Goal: Transaction & Acquisition: Purchase product/service

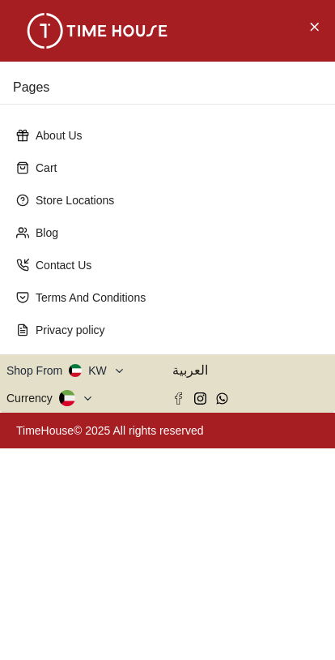
click at [302, 27] on button "Close Menu" at bounding box center [314, 26] width 26 height 26
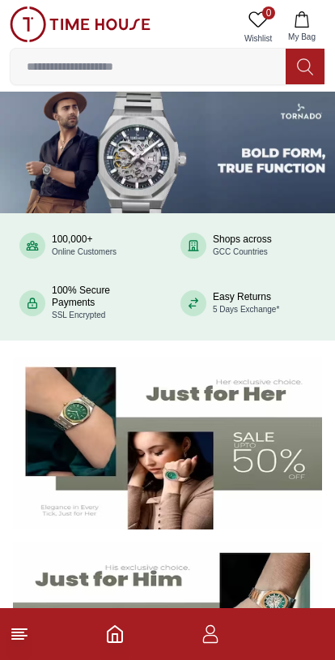
click at [118, 641] on polyline "Home" at bounding box center [115, 638] width 5 height 8
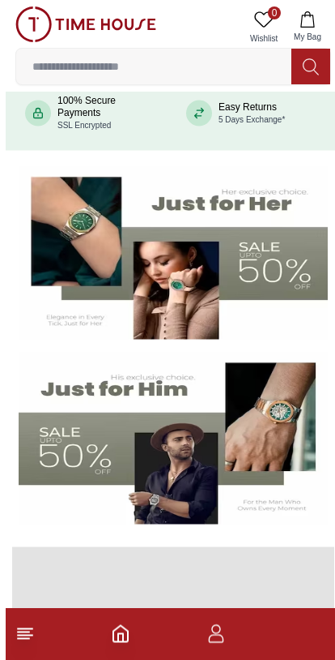
scroll to position [198, 0]
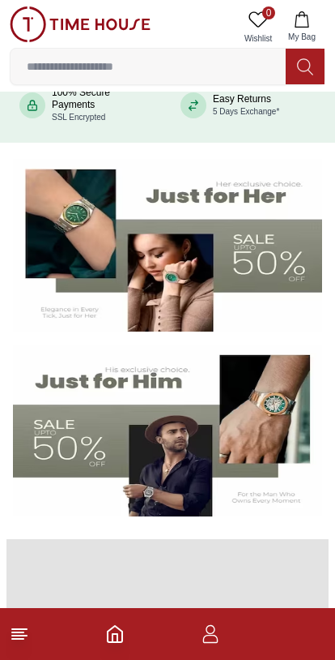
click at [268, 460] on img at bounding box center [168, 430] width 310 height 172
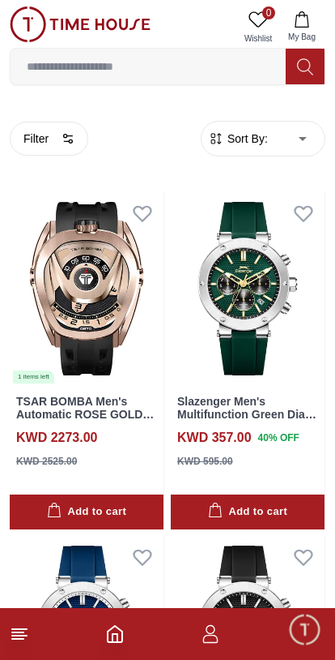
click at [66, 143] on icon "button" at bounding box center [68, 138] width 13 height 13
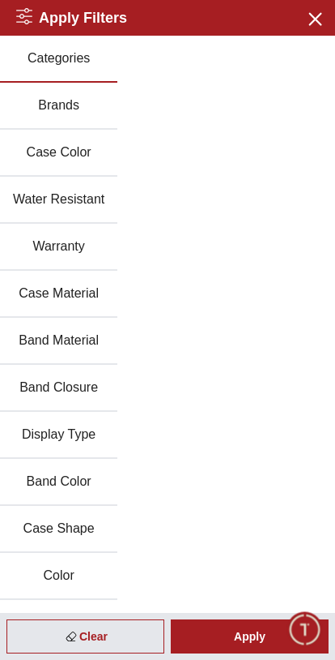
click at [32, 112] on button "Brands" at bounding box center [59, 106] width 118 height 47
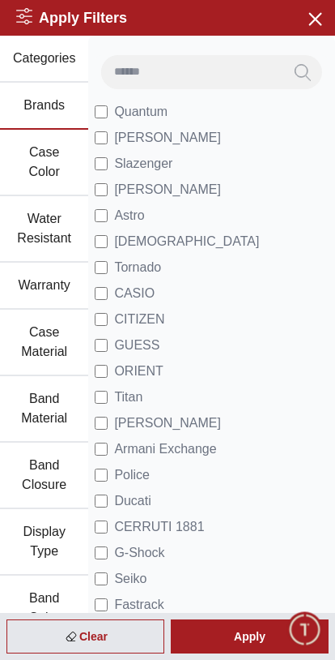
click at [161, 113] on span "Quantum" at bounding box center [140, 111] width 53 height 19
click at [241, 635] on div "Apply" at bounding box center [250, 636] width 158 height 34
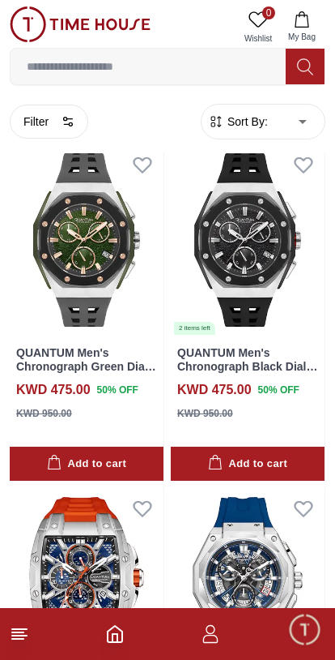
scroll to position [2797, 0]
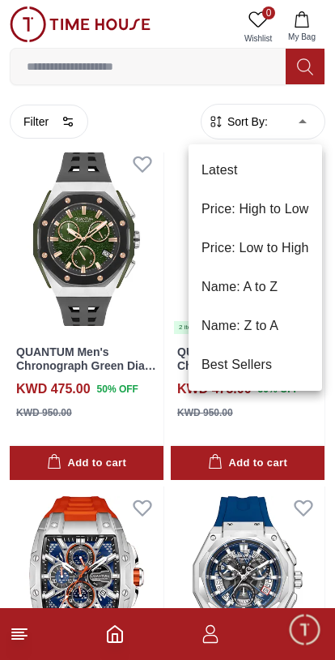
click at [265, 251] on li "Price: Low to High" at bounding box center [256, 248] width 134 height 39
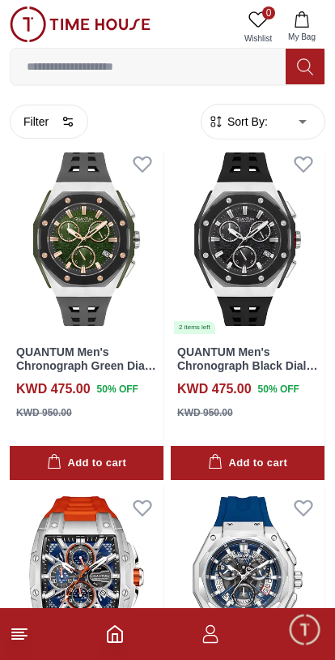
type input "*"
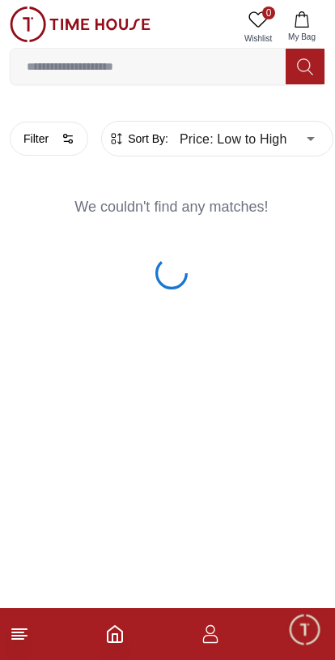
click at [271, 295] on html "100% Genuine products with International Warranty Shop From [GEOGRAPHIC_DATA] |…" at bounding box center [167, 147] width 335 height 295
click at [241, 200] on div "We couldn't find any matches!" at bounding box center [172, 210] width 324 height 68
click at [311, 131] on body "100% Genuine products with International Warranty Shop From [GEOGRAPHIC_DATA] |…" at bounding box center [167, 147] width 335 height 295
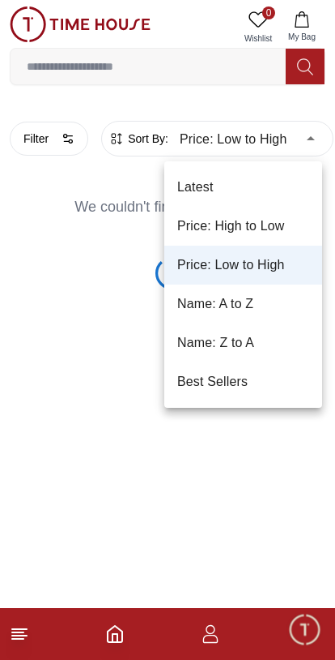
click at [254, 268] on li "Price: Low to High" at bounding box center [244, 265] width 158 height 39
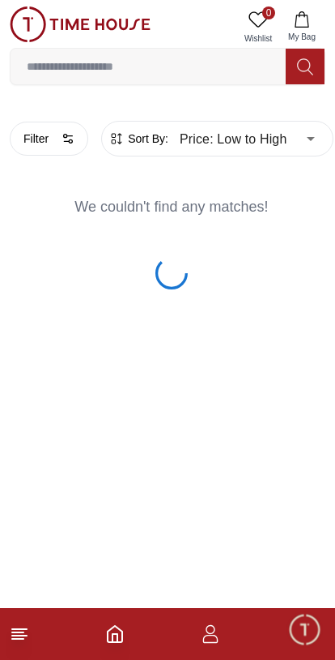
click at [58, 139] on button "Filter" at bounding box center [49, 139] width 79 height 34
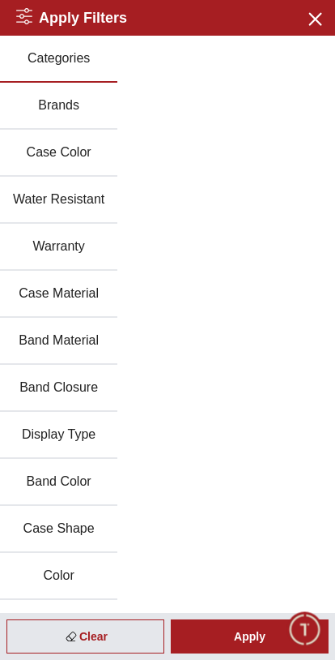
click at [41, 111] on button "Brands" at bounding box center [59, 106] width 118 height 47
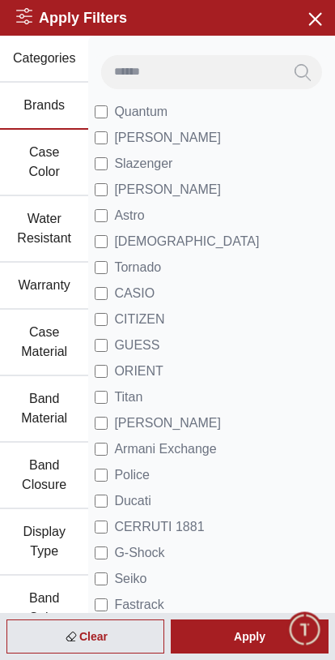
click at [251, 635] on div "Apply" at bounding box center [250, 636] width 158 height 34
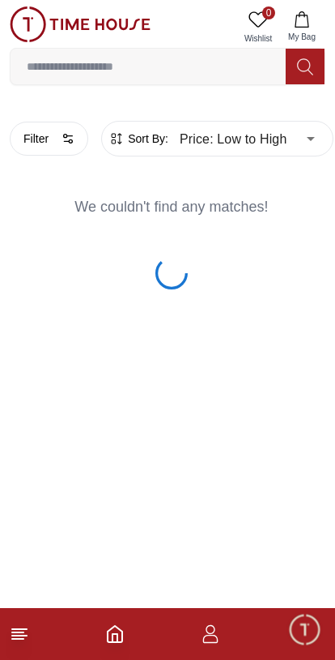
click at [314, 144] on body "100% Genuine products with International Warranty Shop From [GEOGRAPHIC_DATA] |…" at bounding box center [167, 147] width 335 height 295
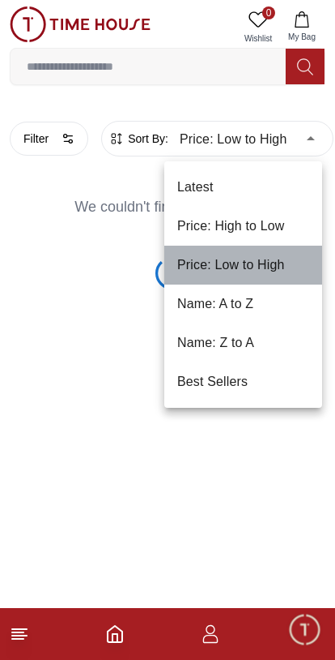
click at [236, 267] on li "Price: Low to High" at bounding box center [244, 265] width 158 height 39
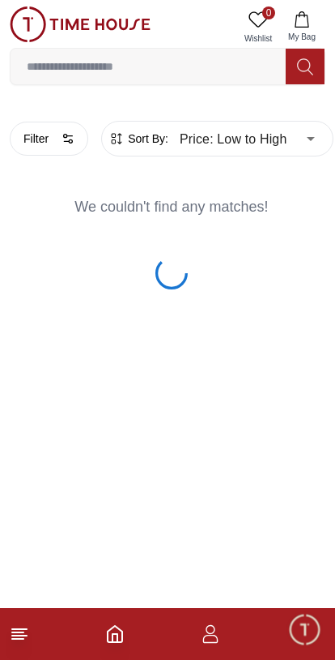
click at [254, 200] on div "We couldn't find any matches!" at bounding box center [172, 210] width 324 height 68
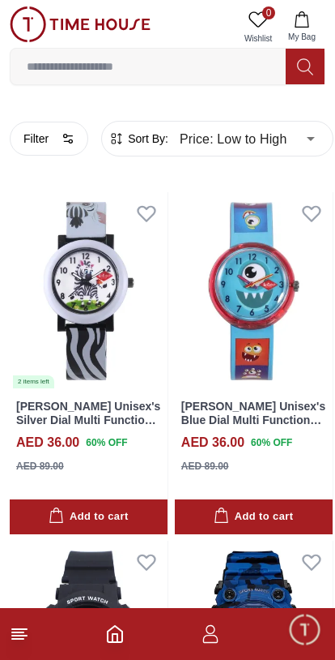
click at [71, 147] on button "Filter" at bounding box center [49, 139] width 79 height 34
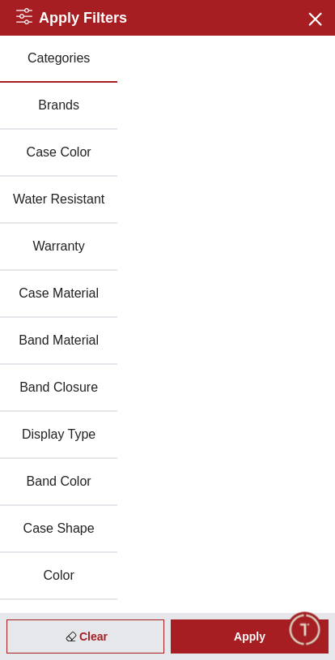
click at [45, 121] on button "Brands" at bounding box center [59, 106] width 118 height 47
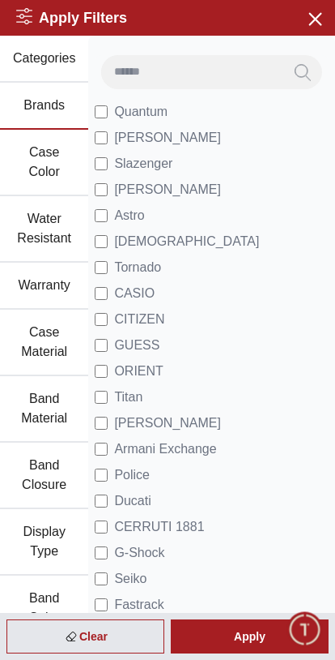
click at [254, 639] on div "Apply" at bounding box center [250, 636] width 158 height 34
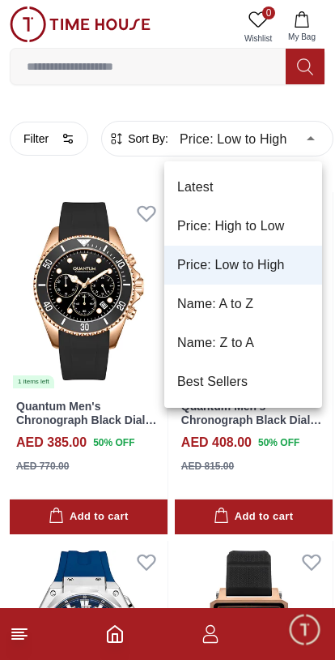
click at [251, 270] on li "Price: Low to High" at bounding box center [244, 265] width 158 height 39
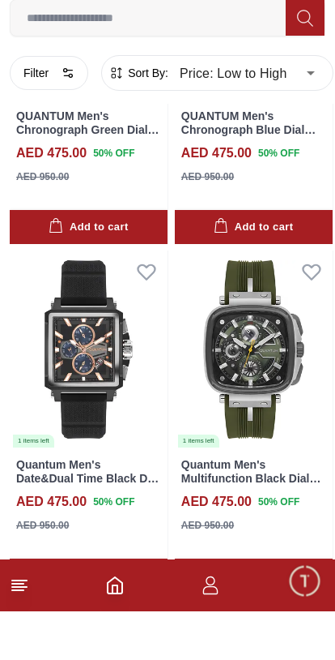
scroll to position [3033, 0]
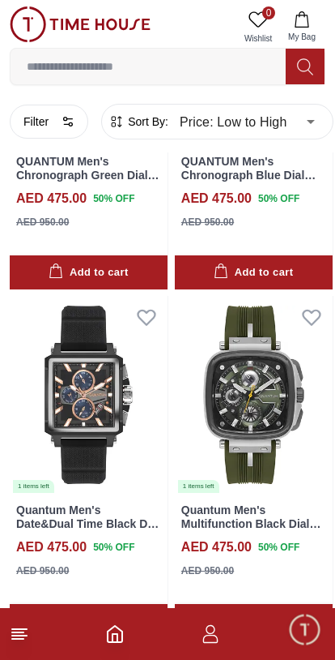
click at [14, 639] on line at bounding box center [17, 639] width 11 height 0
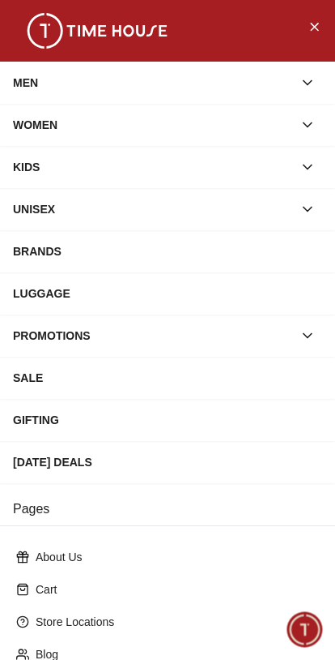
click at [307, 25] on button "Close Menu" at bounding box center [314, 26] width 26 height 26
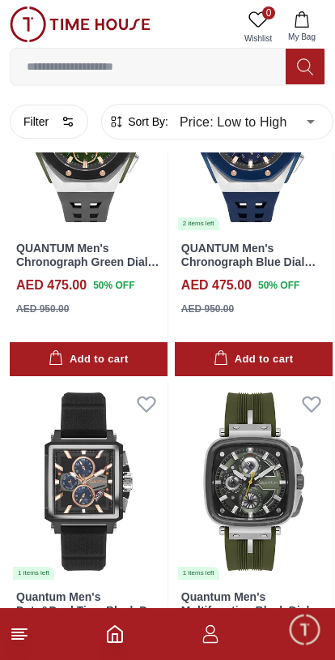
scroll to position [2946, 0]
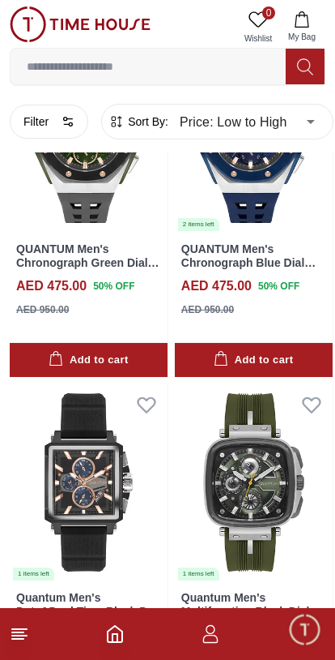
click at [11, 640] on icon at bounding box center [19, 633] width 19 height 19
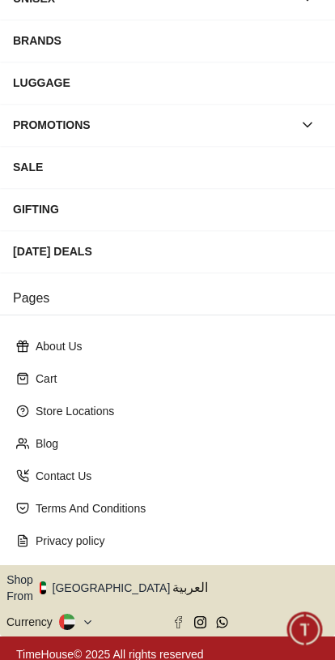
scroll to position [210, 0]
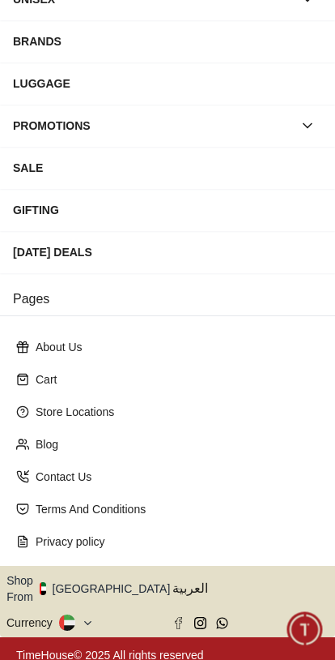
click at [177, 583] on icon "button" at bounding box center [180, 589] width 6 height 12
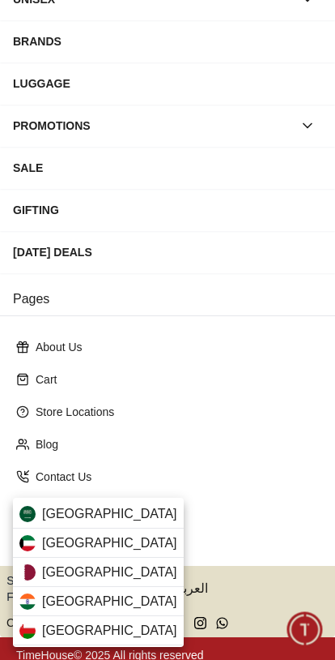
click at [115, 545] on div "[GEOGRAPHIC_DATA]" at bounding box center [98, 542] width 171 height 29
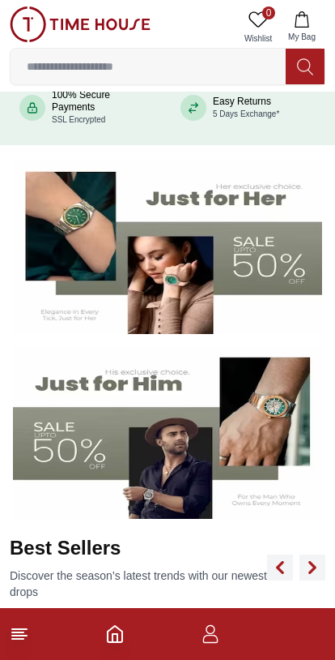
scroll to position [211, 0]
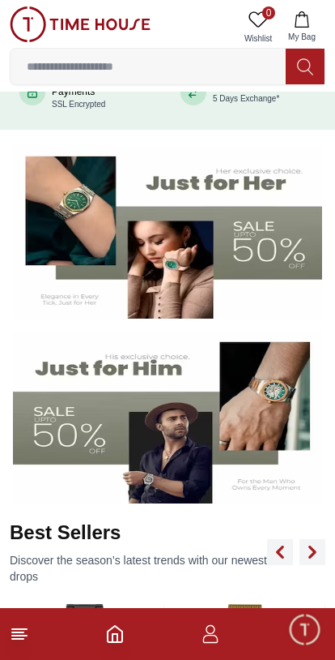
click at [20, 639] on line at bounding box center [17, 639] width 11 height 0
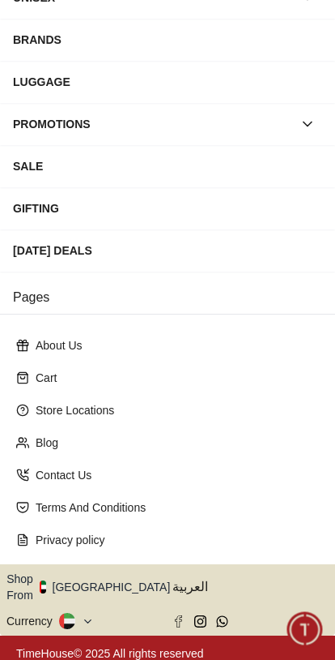
scroll to position [210, 0]
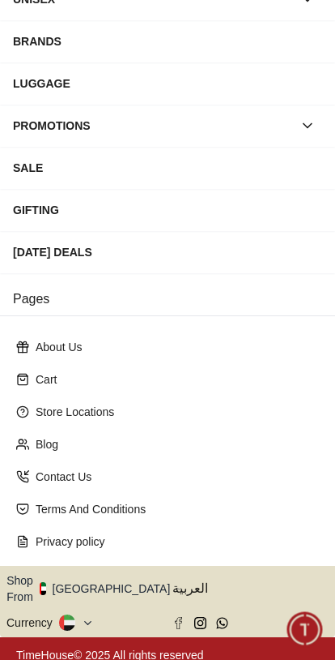
click at [177, 583] on icon "button" at bounding box center [180, 589] width 6 height 12
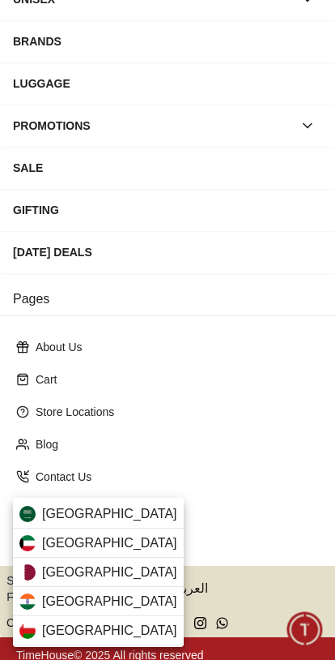
click at [118, 544] on div "[GEOGRAPHIC_DATA]" at bounding box center [98, 542] width 171 height 29
